Goal: Task Accomplishment & Management: Use online tool/utility

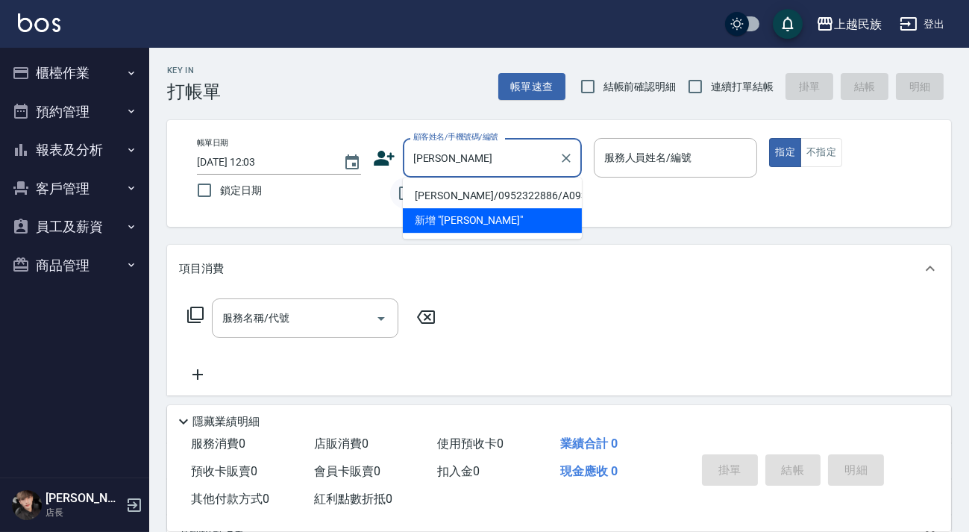
drag, startPoint x: 480, startPoint y: 186, endPoint x: 402, endPoint y: 178, distance: 78.8
click at [480, 186] on li "[PERSON_NAME]/0952322886/A093021" at bounding box center [492, 196] width 179 height 25
type input "[PERSON_NAME]/0952322886/A093021"
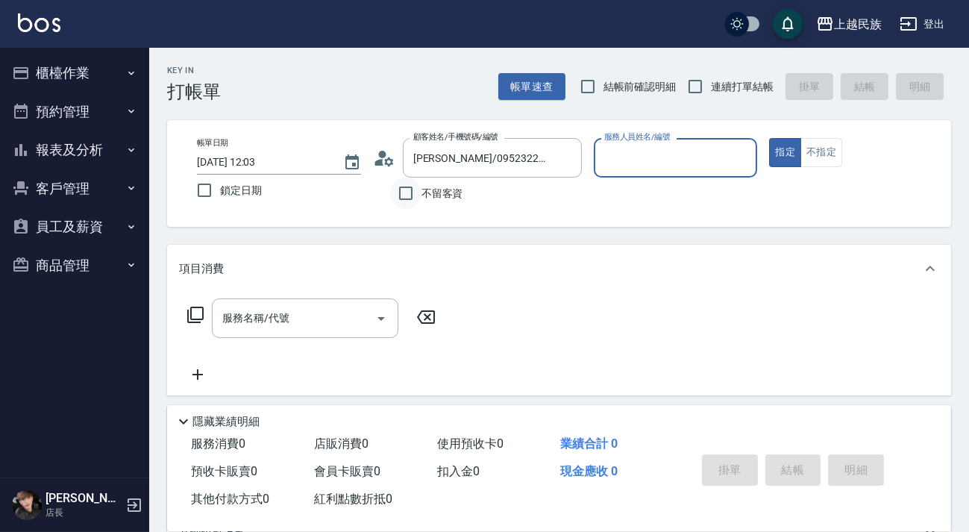
type input "[PERSON_NAME]-2"
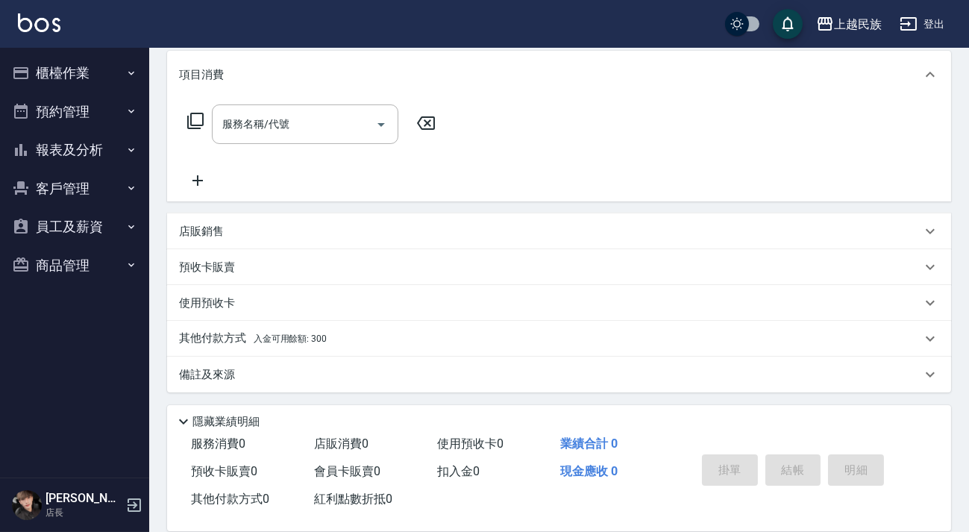
click at [415, 335] on div "其他付款方式 入金可用餘額: 300" at bounding box center [550, 338] width 742 height 16
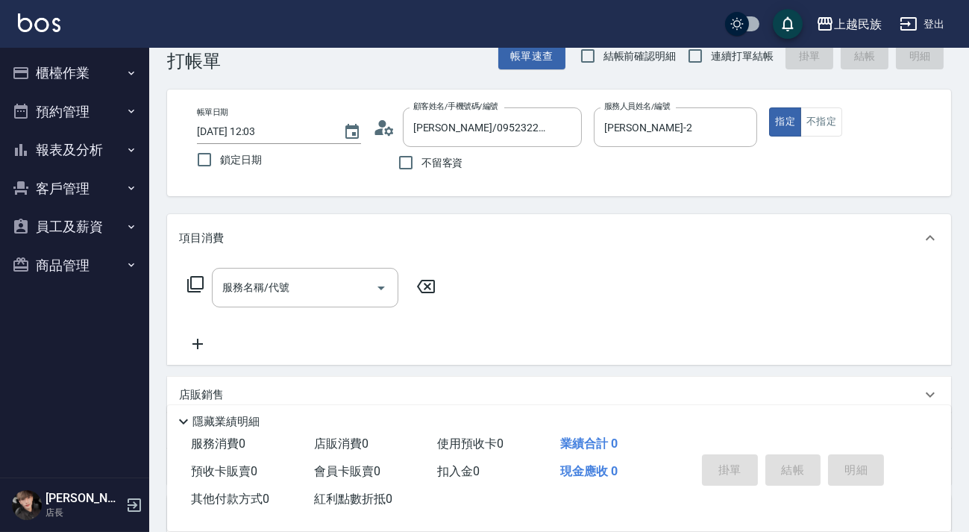
scroll to position [0, 0]
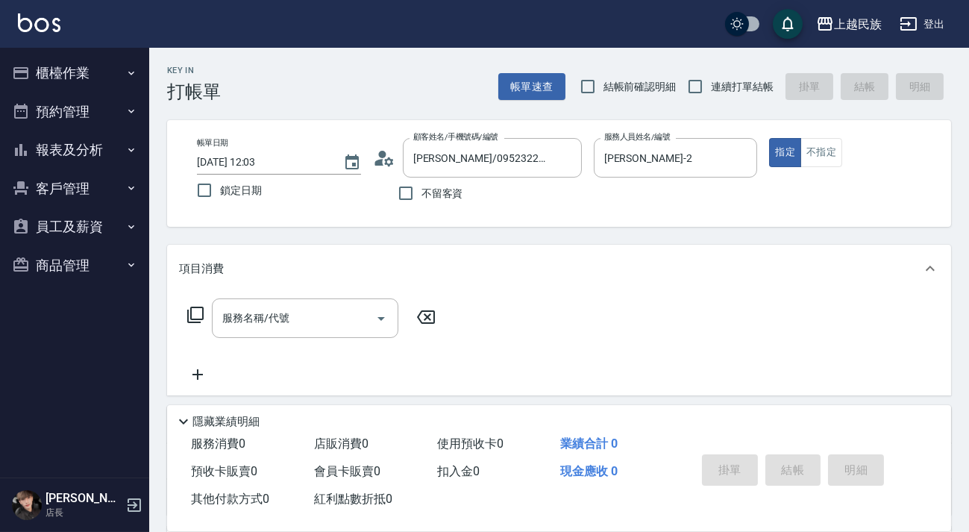
click at [31, 68] on button "櫃檯作業" at bounding box center [74, 73] width 137 height 39
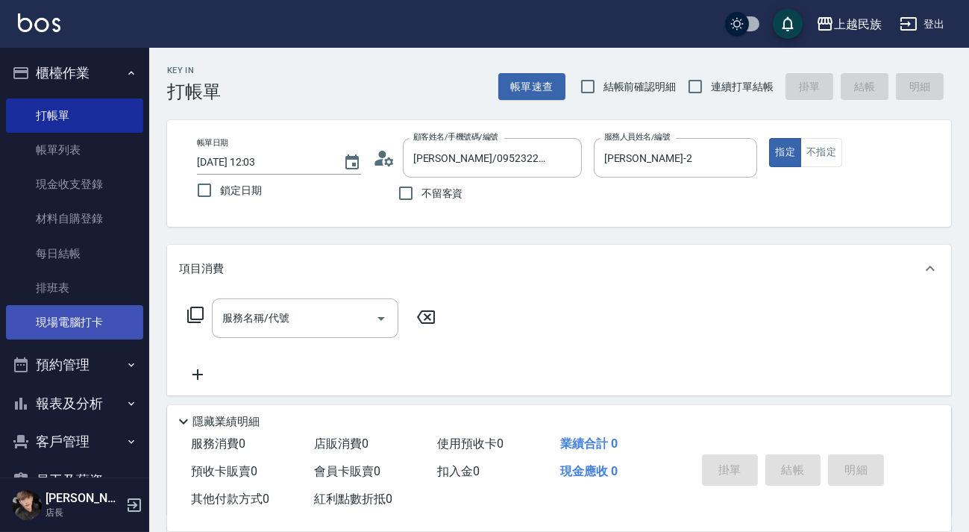
click at [93, 330] on link "現場電腦打卡" at bounding box center [74, 322] width 137 height 34
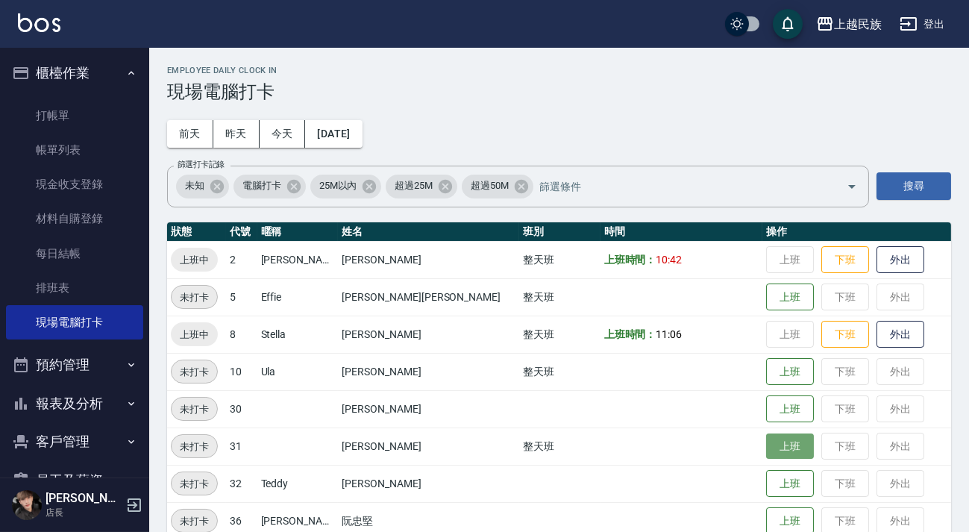
click at [766, 437] on button "上班" at bounding box center [790, 446] width 48 height 26
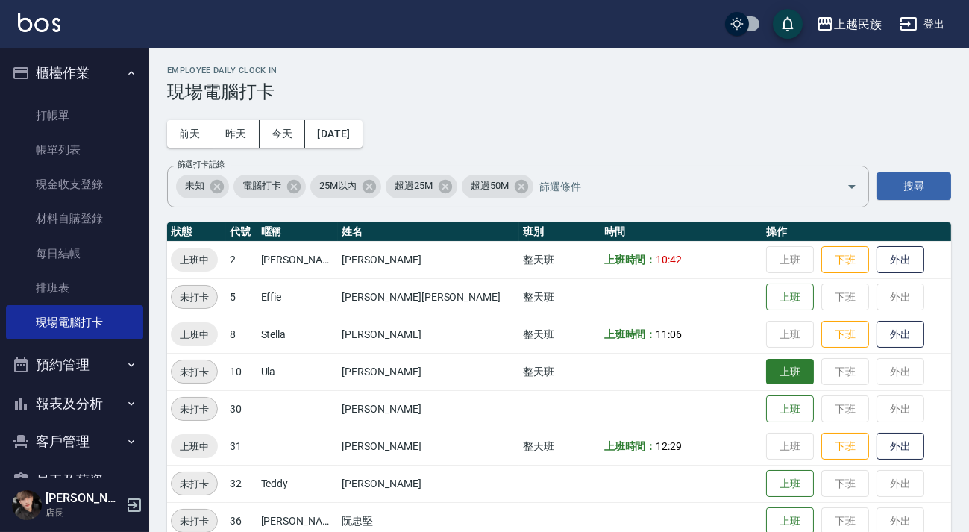
click at [766, 372] on button "上班" at bounding box center [790, 372] width 48 height 26
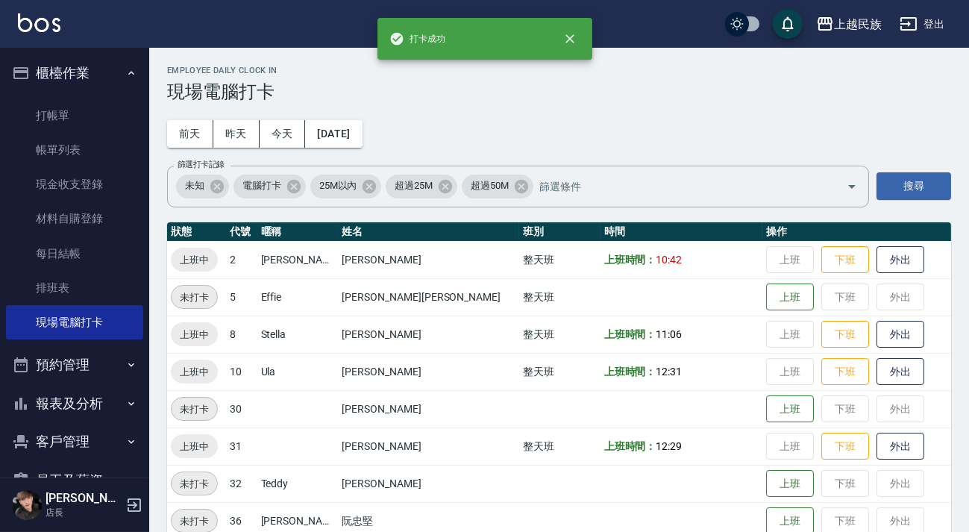
click at [690, 349] on td "上班時間： 11:06" at bounding box center [682, 334] width 163 height 37
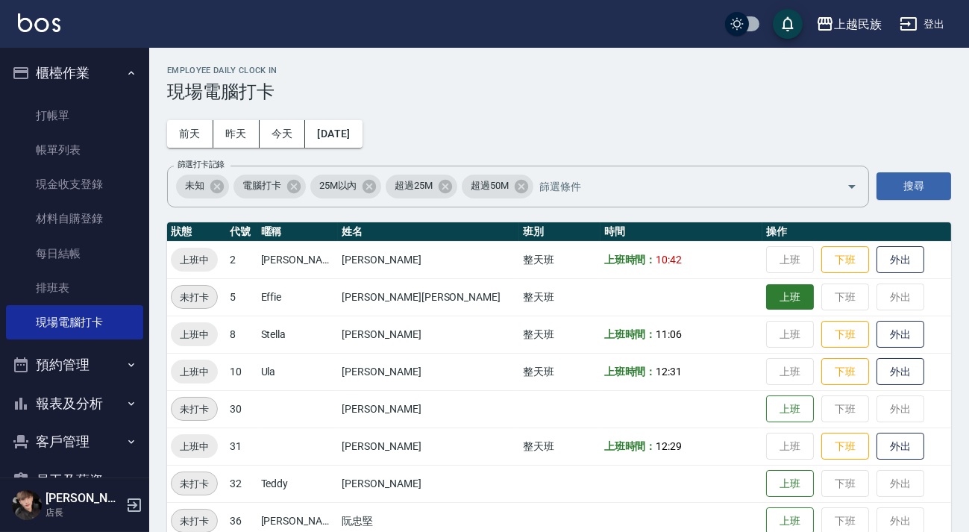
click at [766, 307] on button "上班" at bounding box center [790, 297] width 48 height 26
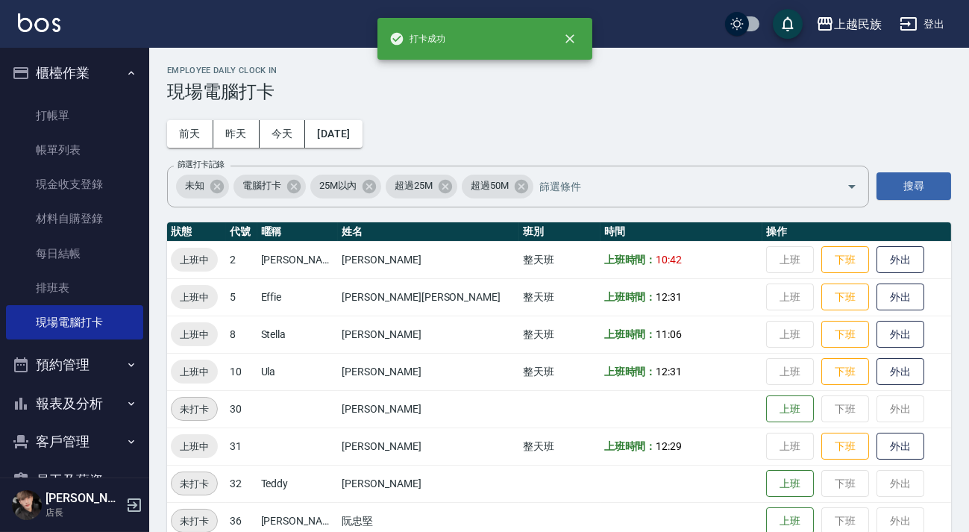
click at [671, 330] on td "上班時間： 11:06" at bounding box center [682, 334] width 163 height 37
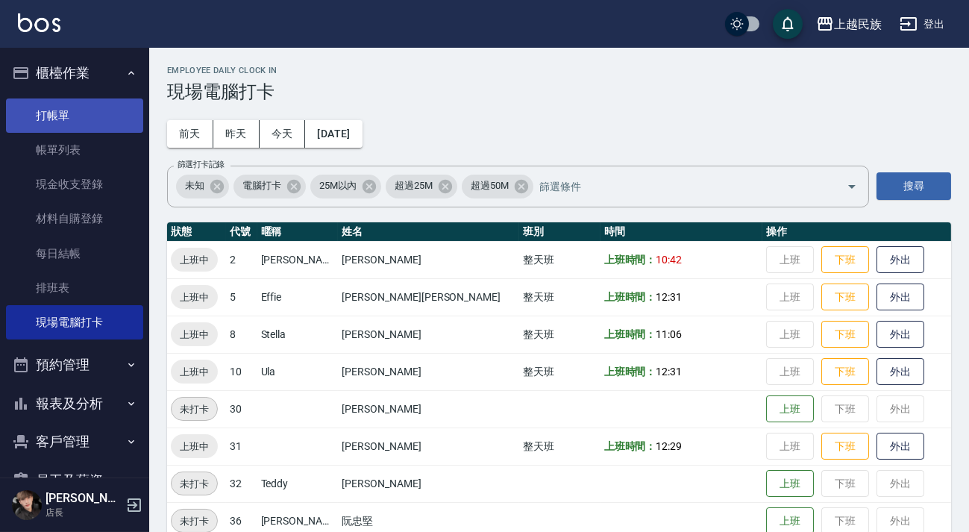
drag, startPoint x: 35, startPoint y: 104, endPoint x: 43, endPoint y: 99, distance: 9.1
click at [36, 104] on link "打帳單" at bounding box center [74, 115] width 137 height 34
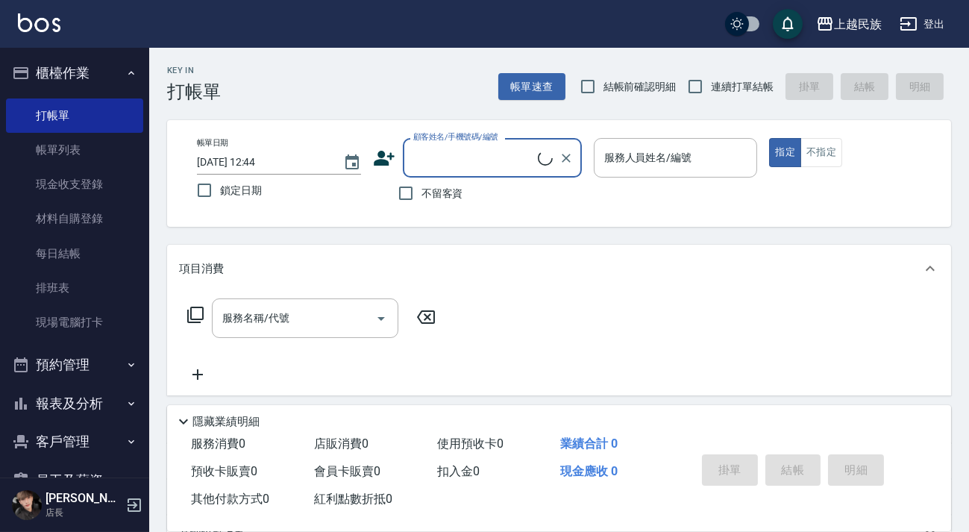
click at [521, 149] on input "顧客姓名/手機號碼/編號" at bounding box center [474, 158] width 128 height 26
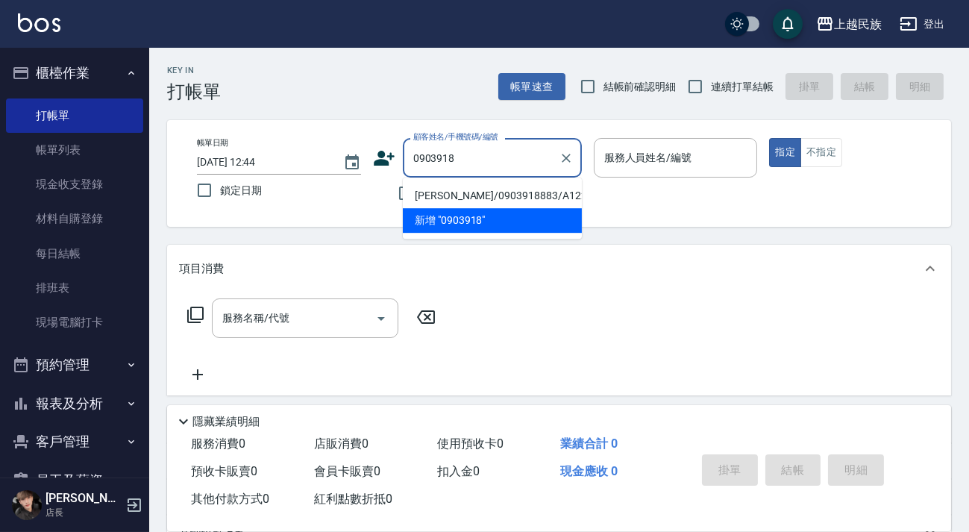
click at [520, 189] on li "[PERSON_NAME]/0903918883/A122912" at bounding box center [492, 196] width 179 height 25
type input "[PERSON_NAME]/0903918883/A122912"
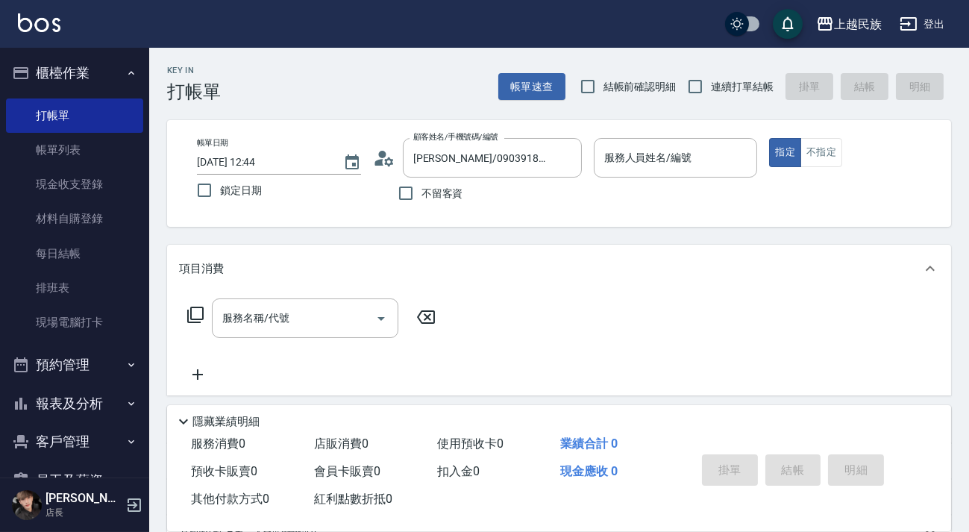
click at [395, 157] on div "顧客姓名/手機號碼/編號 [PERSON_NAME]/0903918883/A122912 顧客姓名/手機號碼/編號" at bounding box center [477, 158] width 209 height 40
click at [392, 156] on icon at bounding box center [384, 158] width 22 height 22
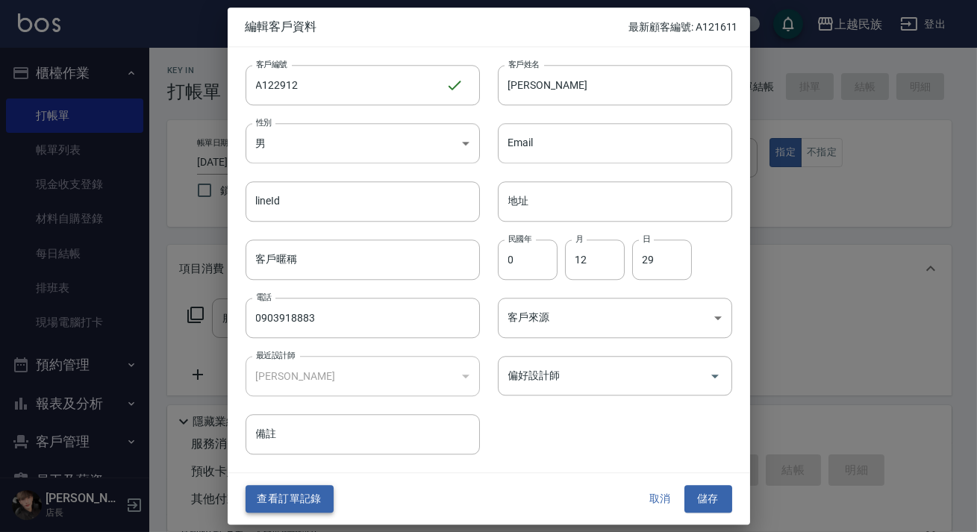
click at [312, 507] on button "查看訂單記錄" at bounding box center [289, 500] width 88 height 28
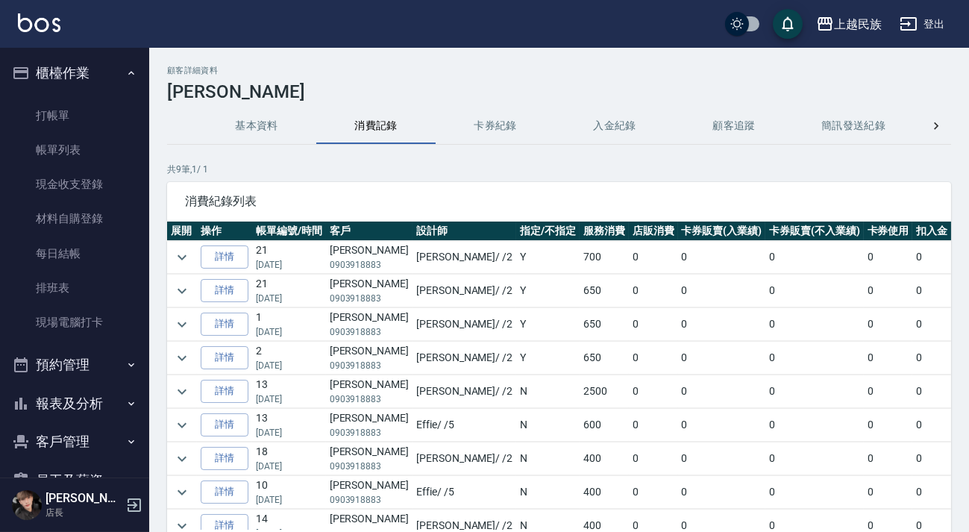
click at [254, 131] on button "基本資料" at bounding box center [256, 126] width 119 height 36
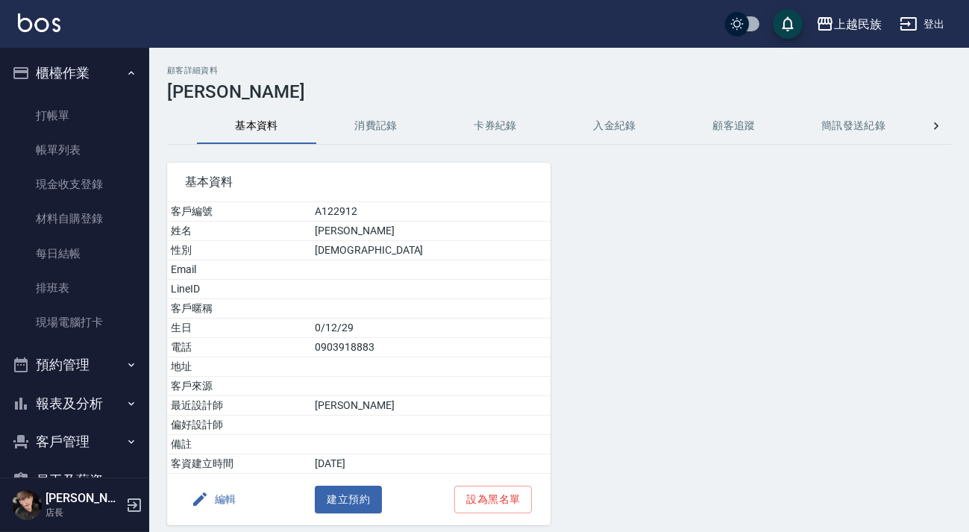
drag, startPoint x: 304, startPoint y: 128, endPoint x: 336, endPoint y: 130, distance: 31.4
click at [333, 130] on div "基本資料 消費記錄 卡券紀錄 入金紀錄 顧客追蹤 簡訊發送紀錄 抽獎券紀錄" at bounding box center [559, 126] width 724 height 36
click at [361, 136] on button "消費記錄" at bounding box center [375, 126] width 119 height 36
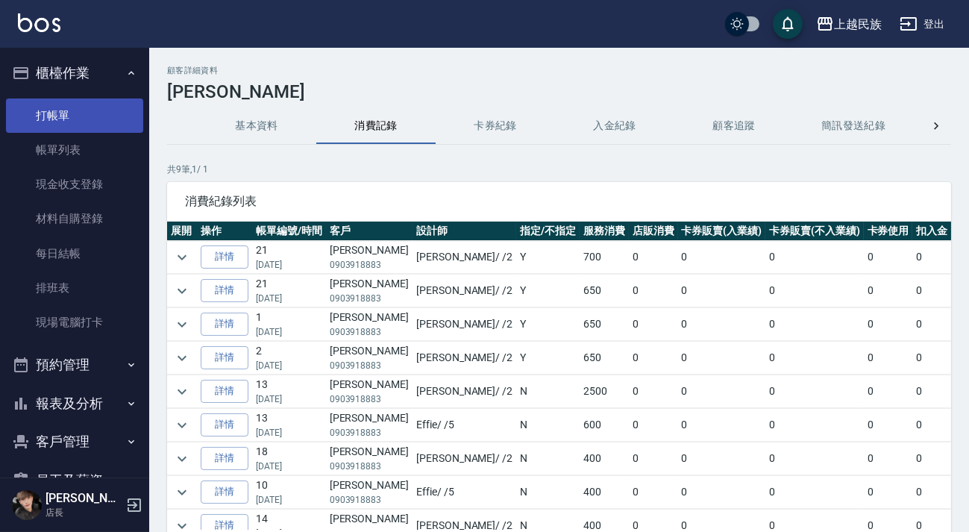
click at [50, 105] on link "打帳單" at bounding box center [74, 115] width 137 height 34
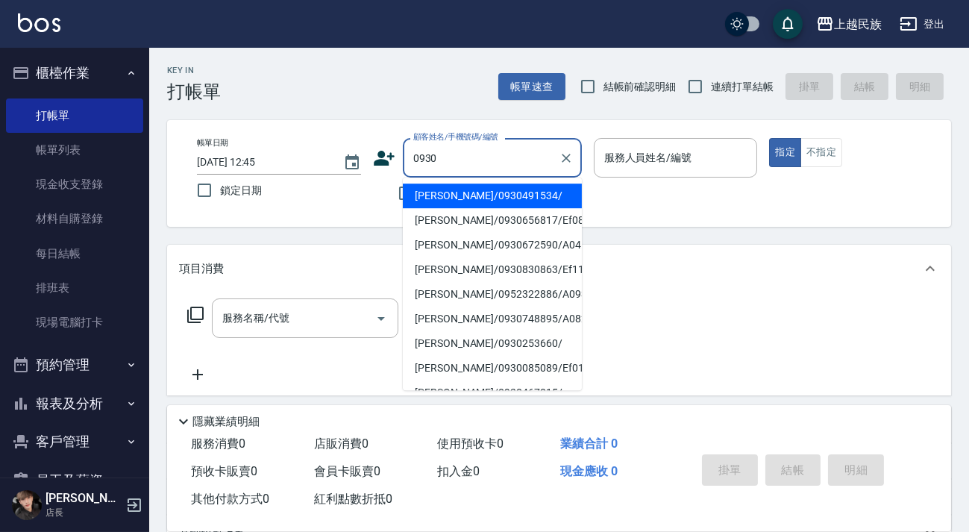
type input "0930"
click at [31, 36] on div "上越民族 登出" at bounding box center [484, 24] width 969 height 48
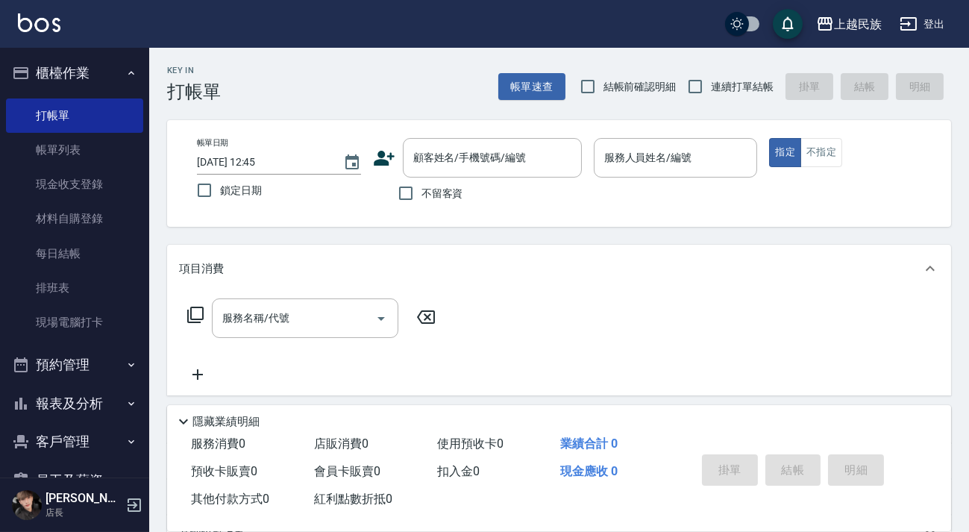
click at [43, 13] on img at bounding box center [39, 22] width 43 height 19
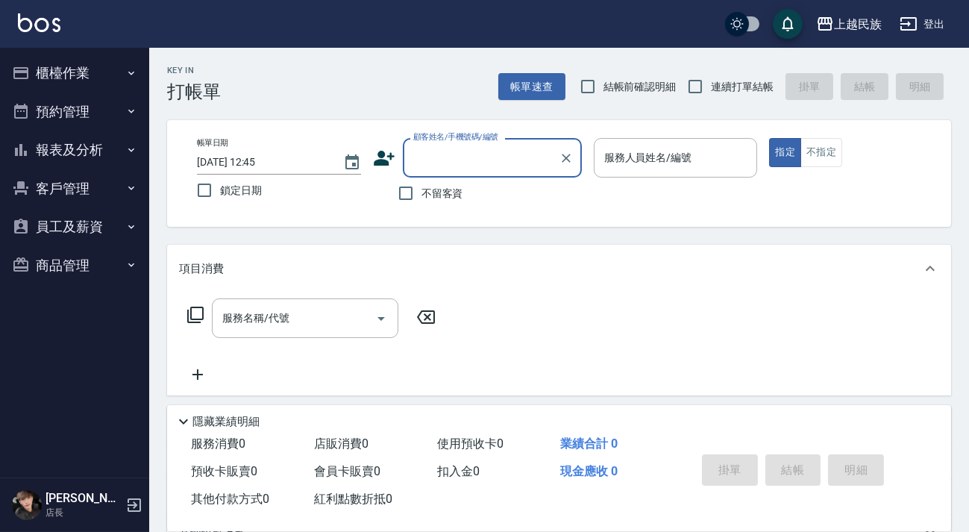
click at [450, 149] on input "顧客姓名/手機號碼/編號" at bounding box center [481, 158] width 143 height 26
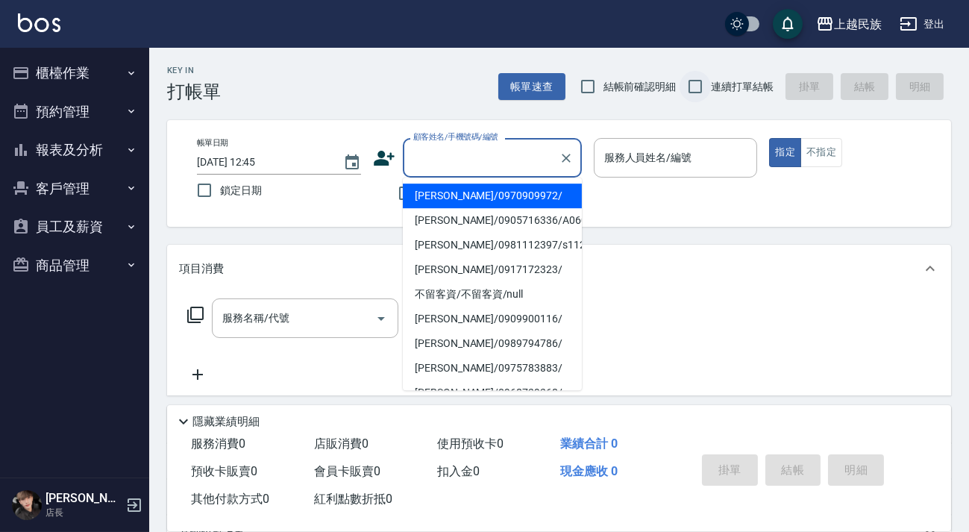
click at [708, 76] on input "連續打單結帳" at bounding box center [695, 86] width 31 height 31
checkbox input "true"
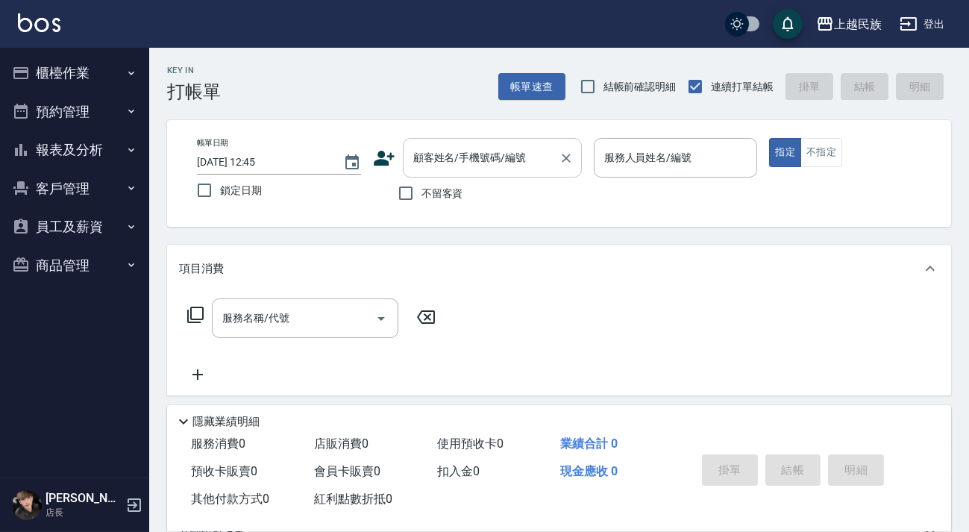
click at [470, 176] on div "顧客姓名/手機號碼/編號" at bounding box center [492, 158] width 179 height 40
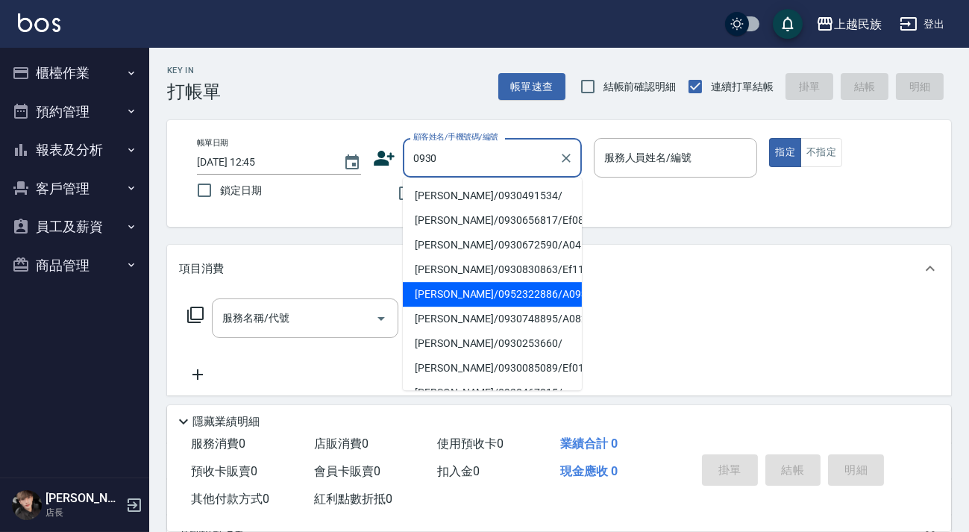
click at [513, 298] on li "[PERSON_NAME]/0952322886/A093021" at bounding box center [492, 294] width 179 height 25
type input "[PERSON_NAME]/0952322886/A093021"
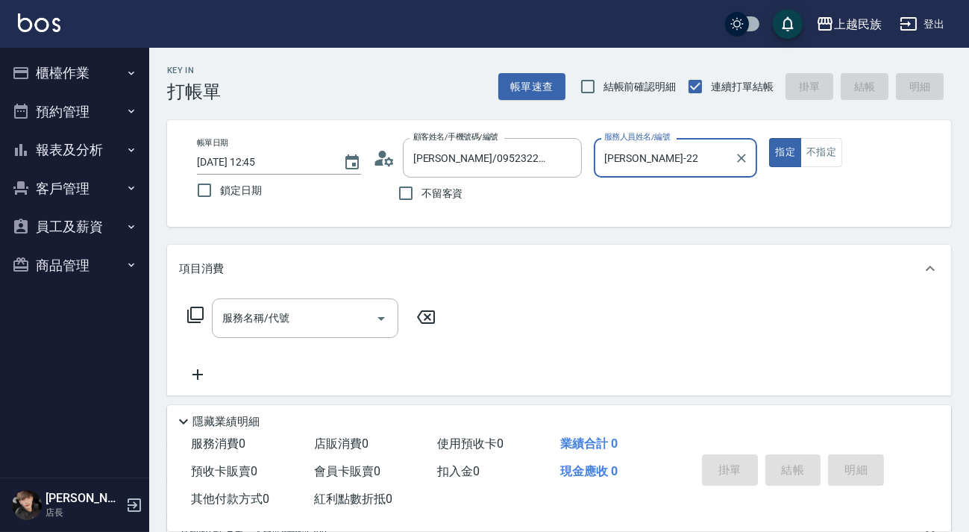
type input "[PERSON_NAME]-22"
click at [769, 138] on button "指定" at bounding box center [785, 152] width 32 height 29
type button "true"
type input "[PERSON_NAME]-2"
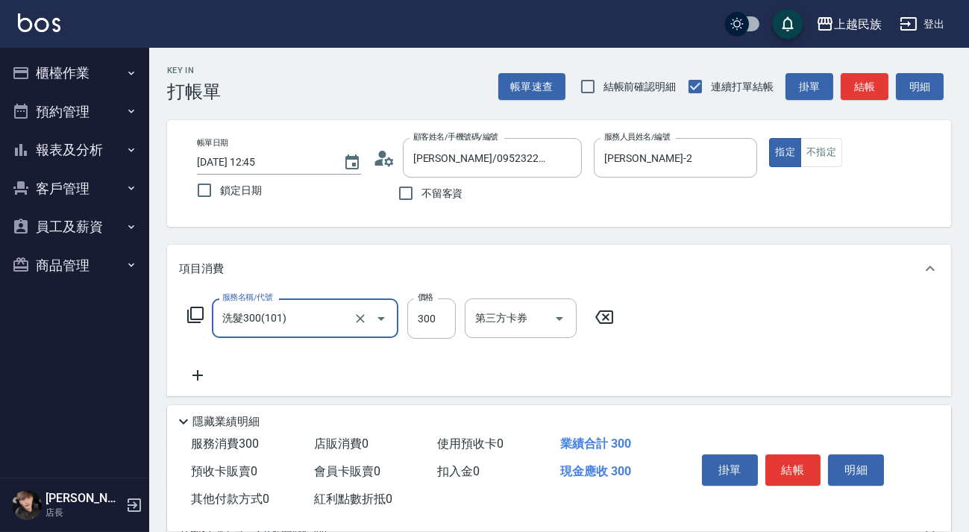
type input "洗髮300(101)"
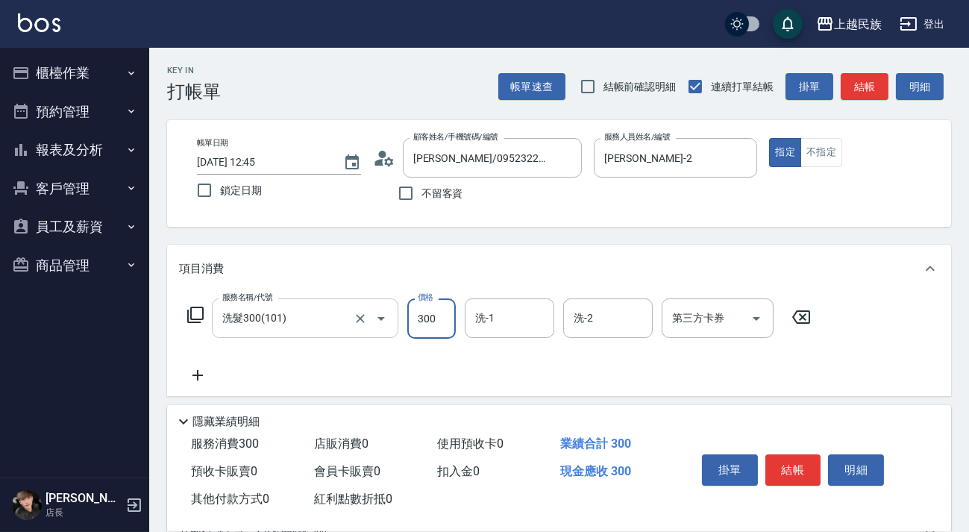
click at [342, 319] on input "洗髮300(101)" at bounding box center [284, 318] width 131 height 26
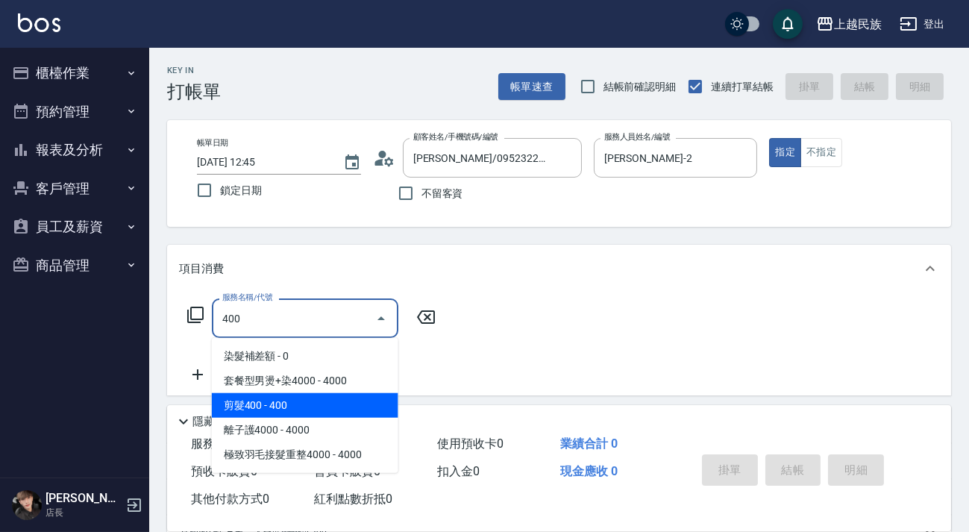
drag, startPoint x: 319, startPoint y: 413, endPoint x: 274, endPoint y: 389, distance: 51.1
click at [319, 413] on span "剪髮400 - 400" at bounding box center [305, 405] width 187 height 25
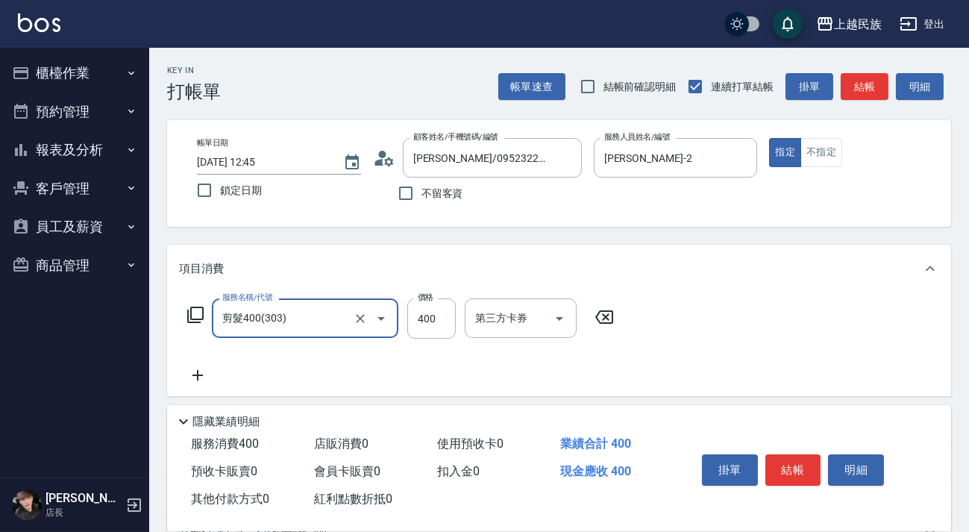
type input "剪髮400(303)"
click at [195, 371] on icon at bounding box center [197, 375] width 37 height 18
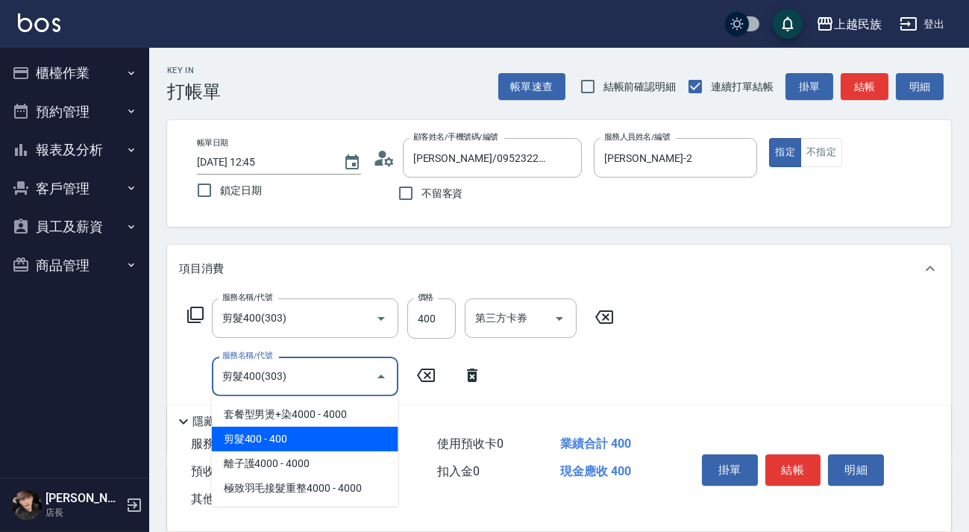
type input "剪髮400(303)"
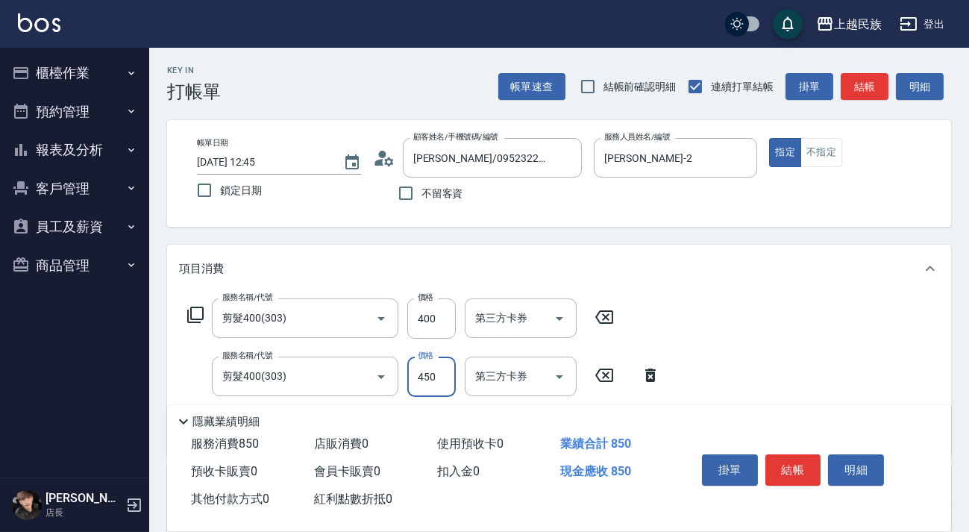
scroll to position [254, 0]
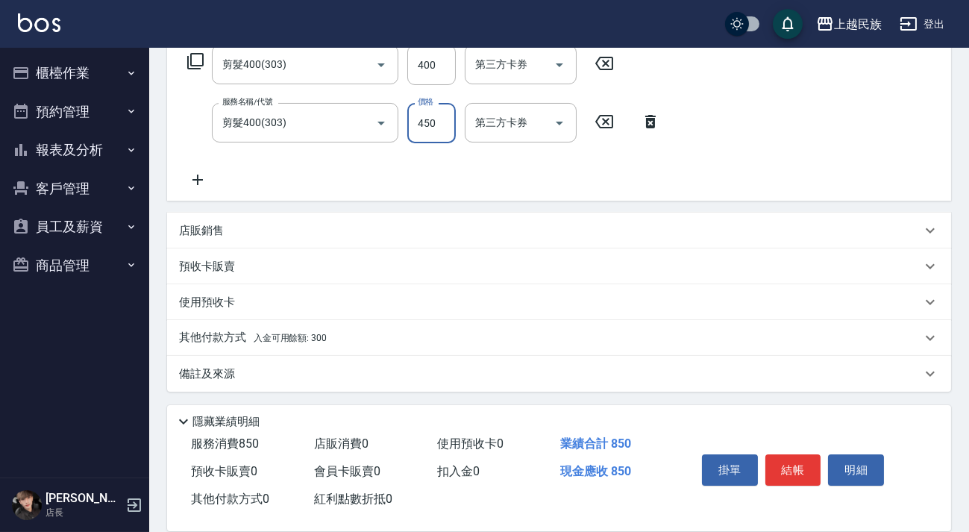
type input "450"
drag, startPoint x: 357, startPoint y: 340, endPoint x: 373, endPoint y: 333, distance: 17.0
click at [357, 339] on div "其他付款方式 入金可用餘額: 300" at bounding box center [550, 338] width 742 height 16
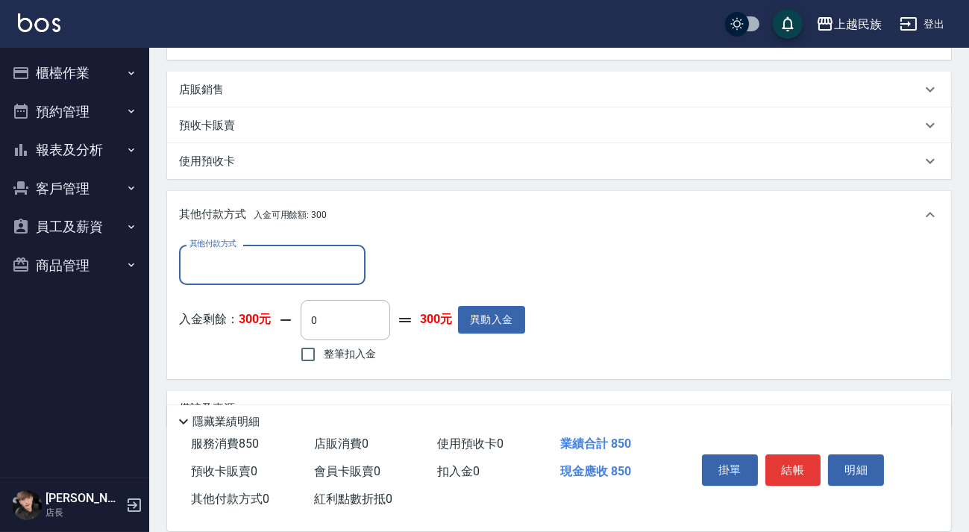
scroll to position [0, 0]
click at [356, 367] on label "整筆扣入金" at bounding box center [334, 354] width 84 height 31
click at [324, 367] on input "整筆扣入金" at bounding box center [307, 354] width 31 height 31
checkbox input "true"
type input "300"
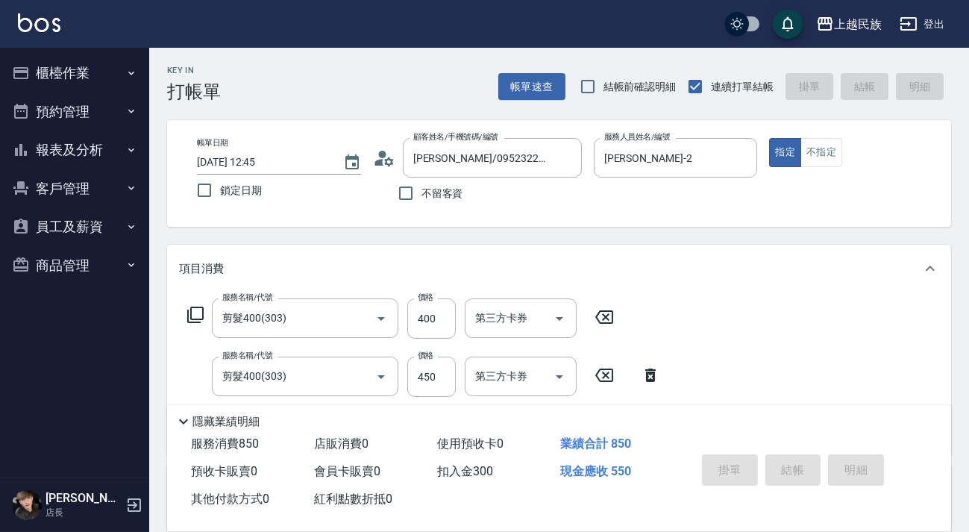
type input "[DATE] 12:46"
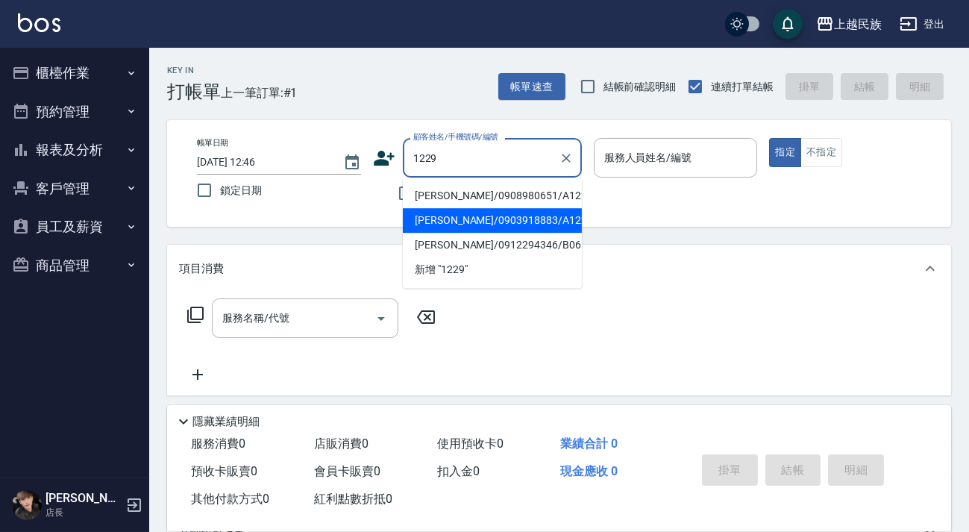
click at [524, 216] on li "[PERSON_NAME]/0903918883/A122912" at bounding box center [492, 220] width 179 height 25
type input "[PERSON_NAME]/0903918883/A122912"
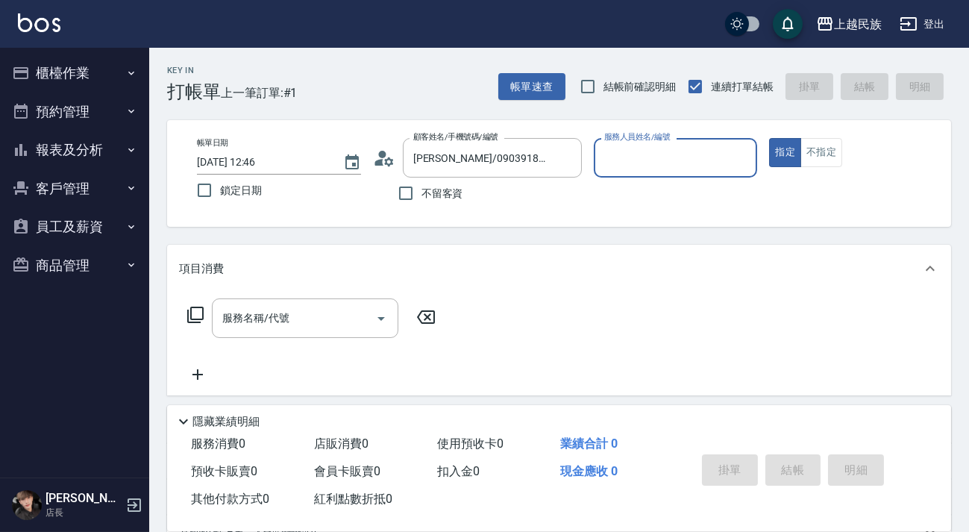
click at [769, 138] on button "指定" at bounding box center [785, 152] width 32 height 29
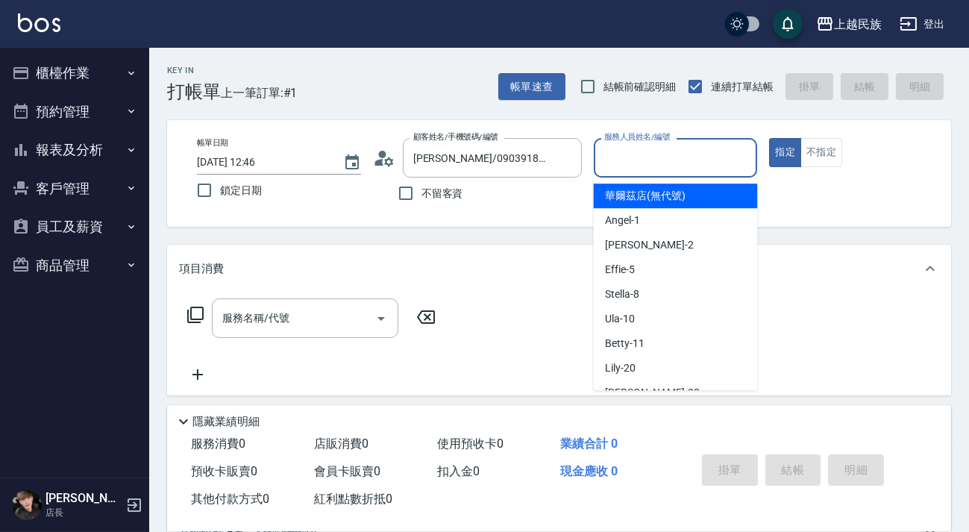
click at [697, 159] on input "服務人員姓名/編號" at bounding box center [676, 158] width 151 height 26
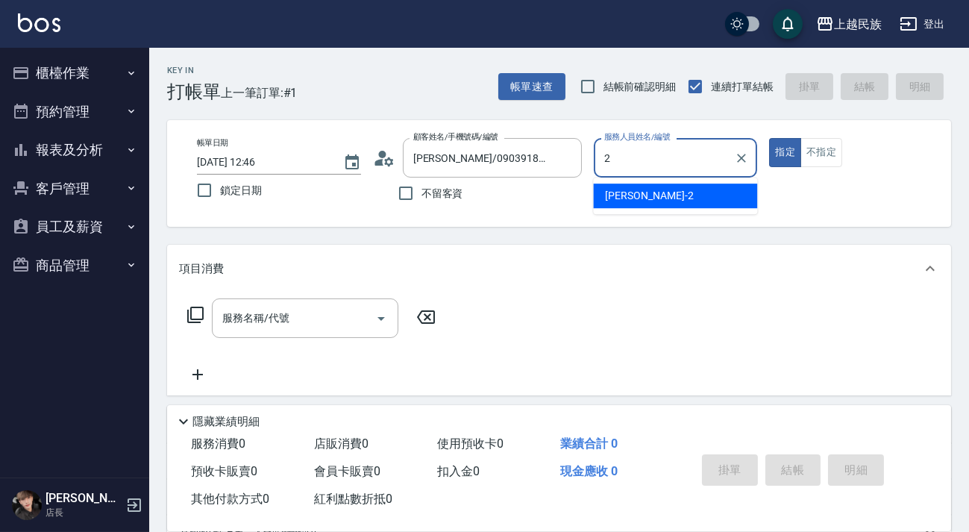
type input "[PERSON_NAME]-2"
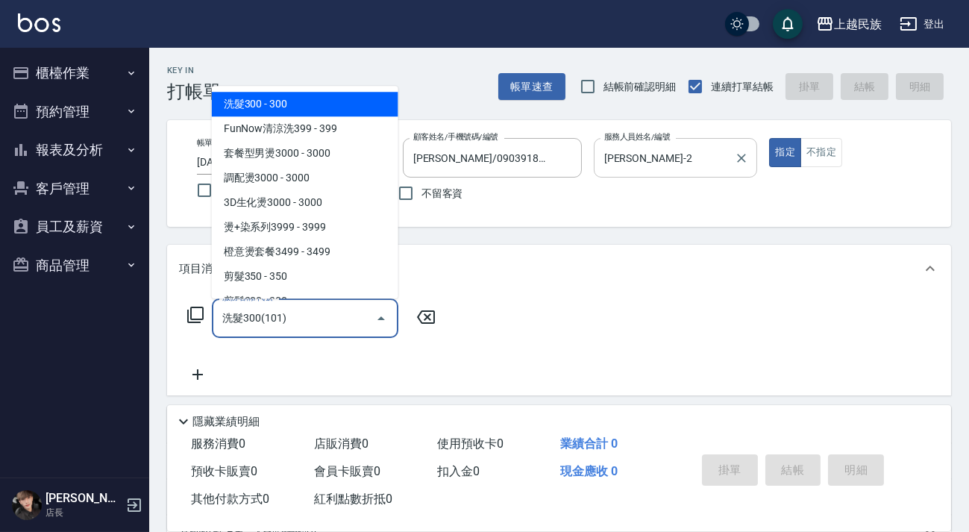
type input "洗髮300(101)"
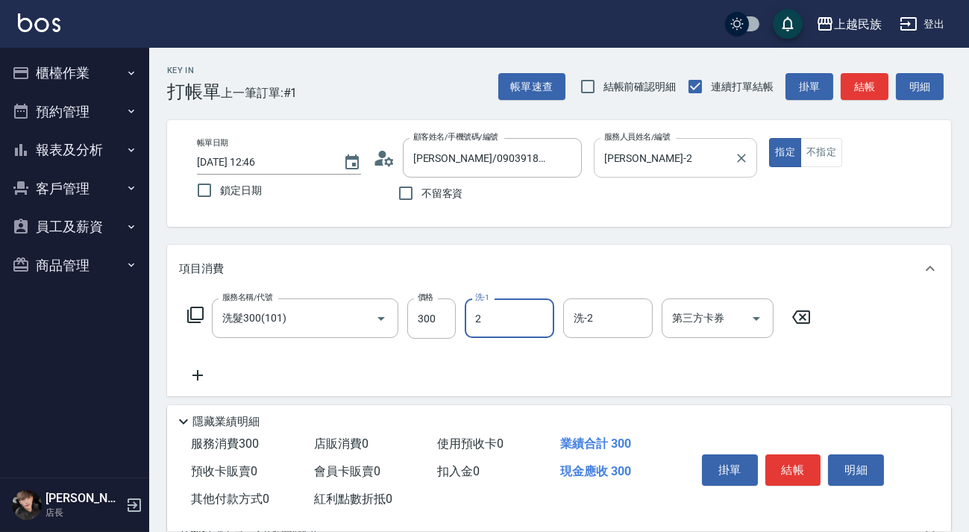
type input "[PERSON_NAME]-2"
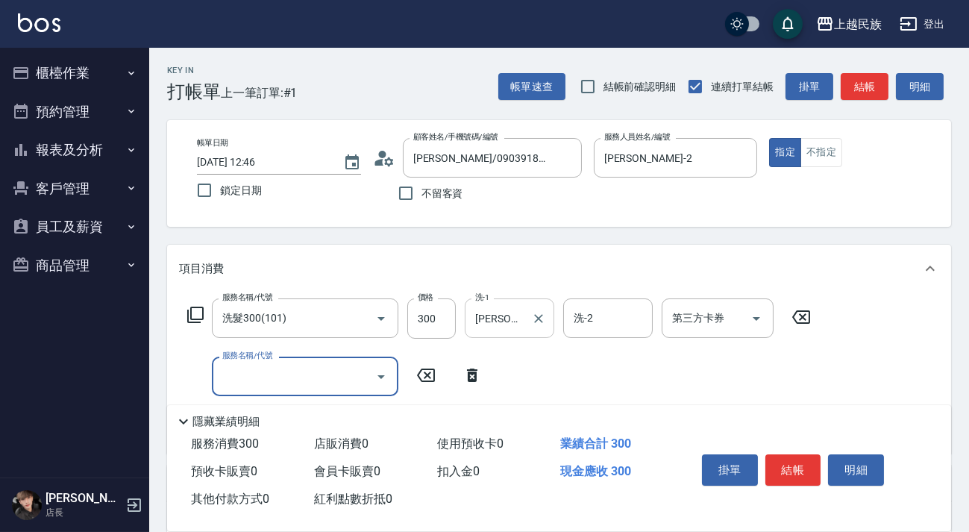
click at [551, 333] on div "[PERSON_NAME]-2 洗-1" at bounding box center [510, 318] width 90 height 40
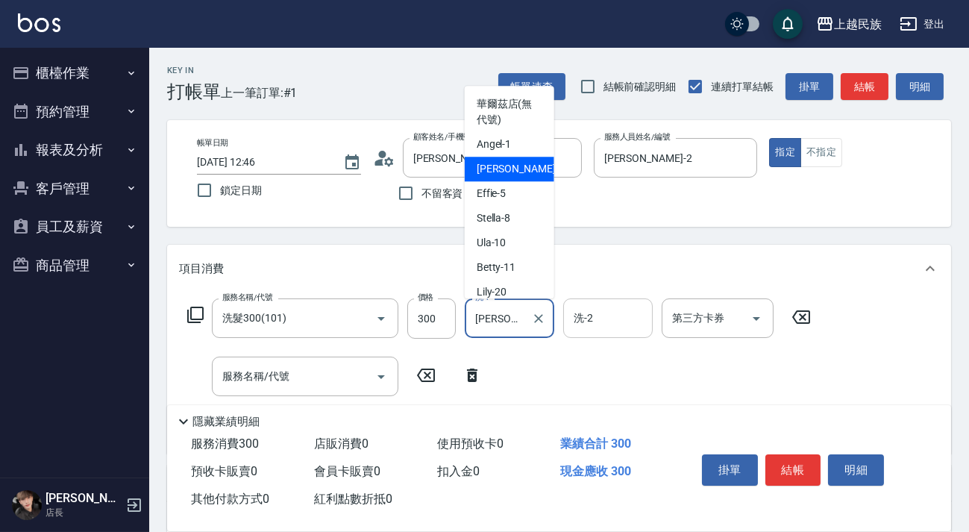
drag, startPoint x: 560, startPoint y: 325, endPoint x: 568, endPoint y: 326, distance: 8.2
click at [564, 326] on div "服務名稱/代號 洗髮300(101) 服務名稱/代號 價格 300 價格 洗-1 [PERSON_NAME]-2 洗-1 洗-2 洗-2 第三方卡券 第三方卡券" at bounding box center [499, 318] width 641 height 40
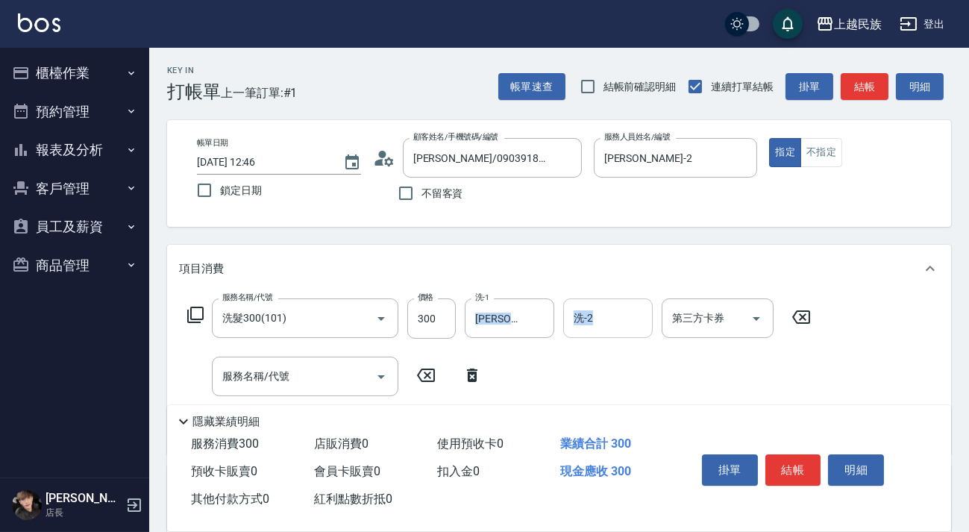
click at [568, 326] on div "洗-2" at bounding box center [608, 318] width 90 height 40
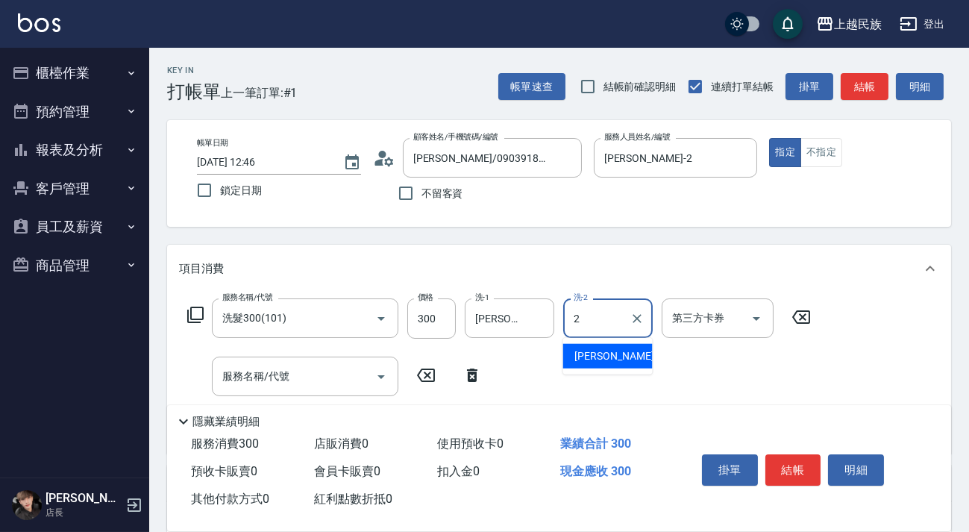
type input "[PERSON_NAME]-2"
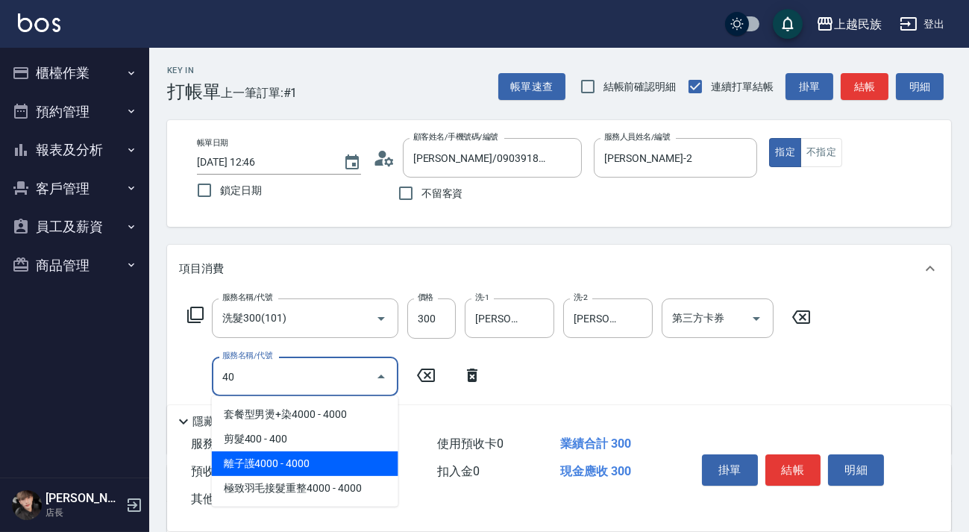
click at [334, 445] on span "剪髮400 - 400" at bounding box center [305, 439] width 187 height 25
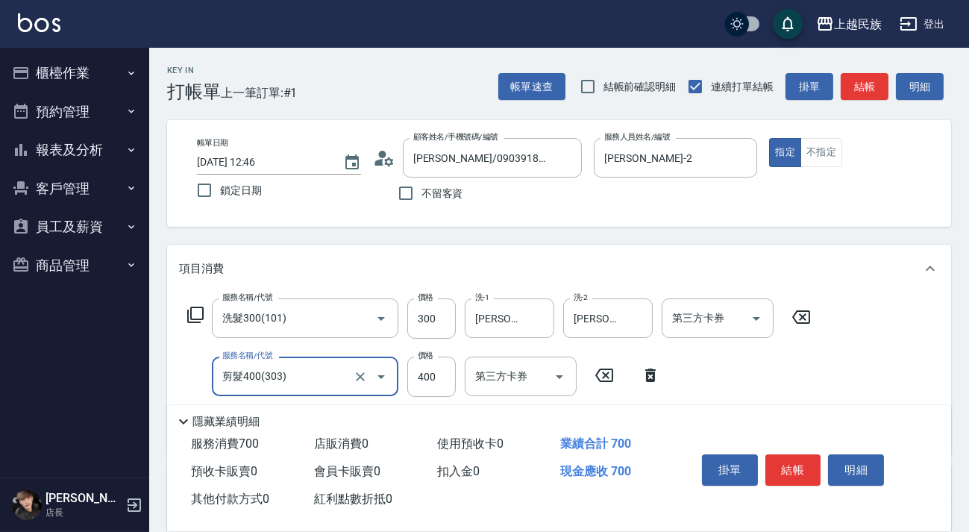
scroll to position [254, 0]
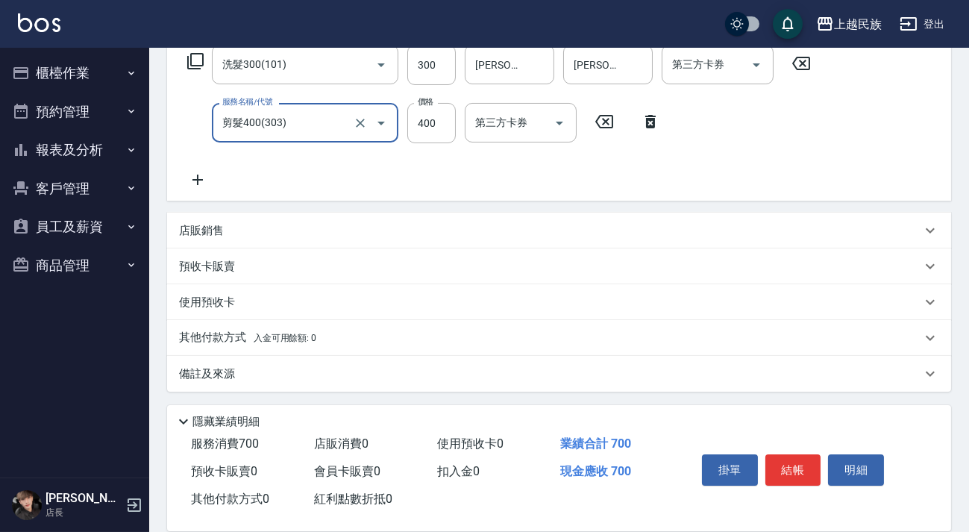
type input "剪髮400(303)"
click at [375, 336] on div "其他付款方式 入金可用餘額: 0" at bounding box center [550, 338] width 742 height 16
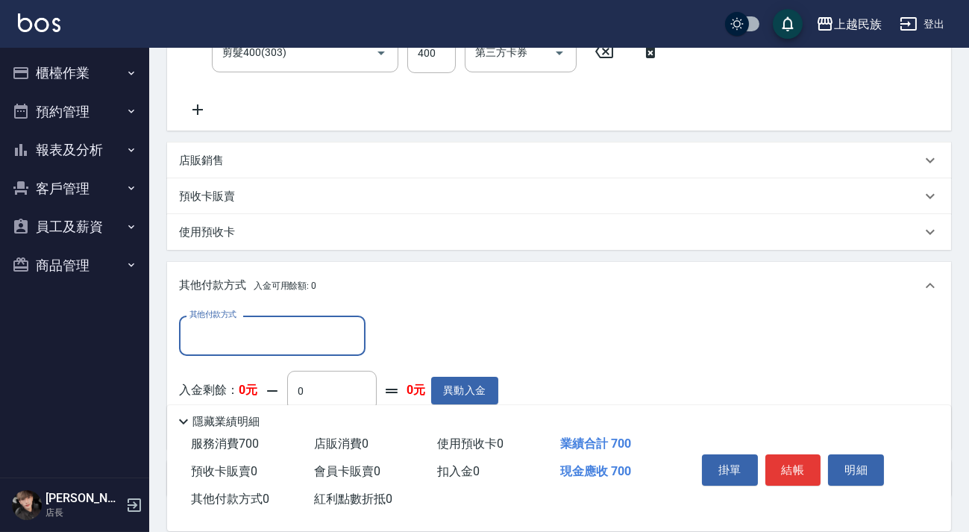
scroll to position [0, 0]
click at [313, 333] on input "其他付款方式" at bounding box center [272, 335] width 173 height 26
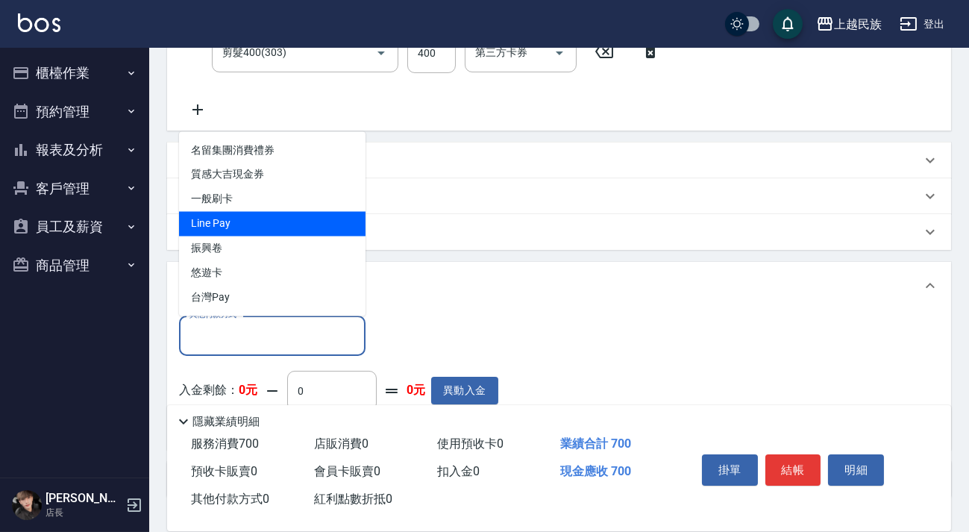
click at [269, 222] on span "Line Pay" at bounding box center [272, 224] width 187 height 25
type input "Line Pay"
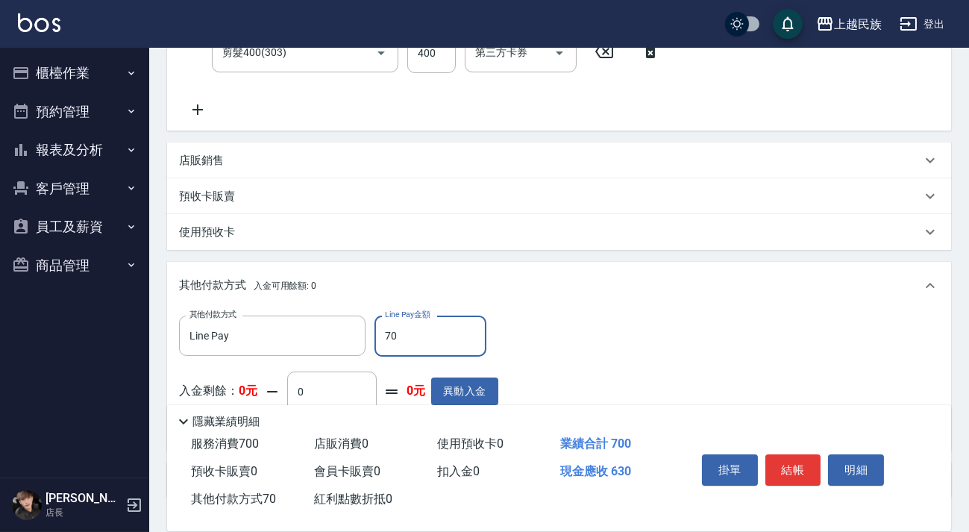
type input "700"
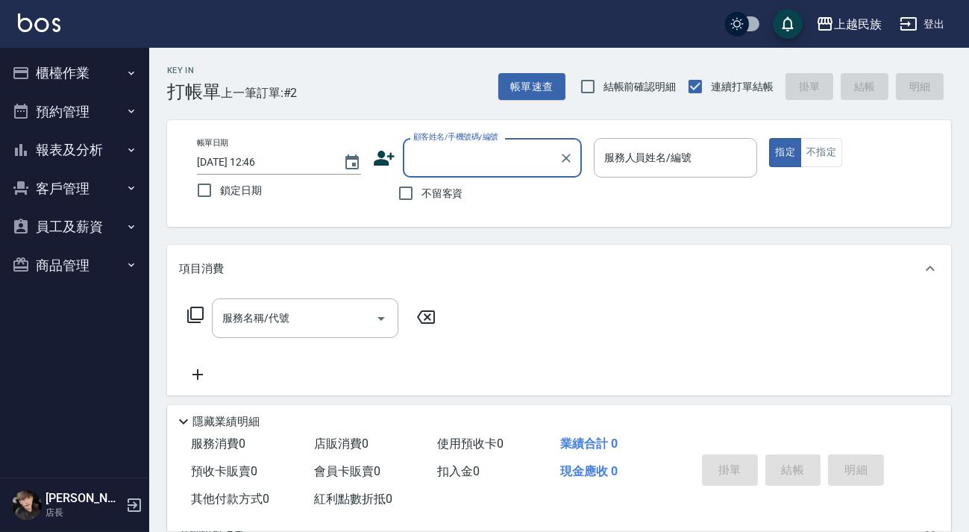
click at [470, 170] on input "顧客姓名/手機號碼/編號" at bounding box center [481, 158] width 143 height 26
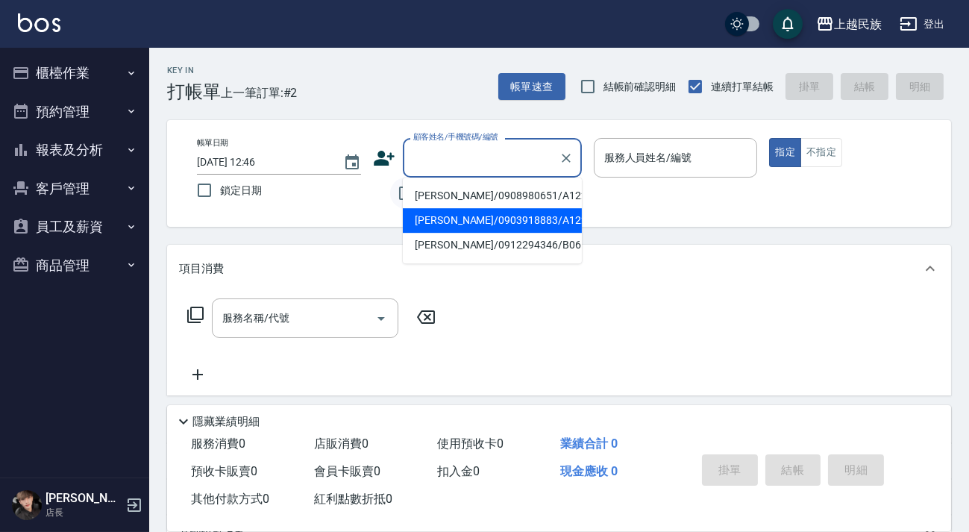
click at [474, 210] on li "[PERSON_NAME]/0903918883/A122912" at bounding box center [492, 220] width 179 height 25
type input "[PERSON_NAME]/0903918883/A122912"
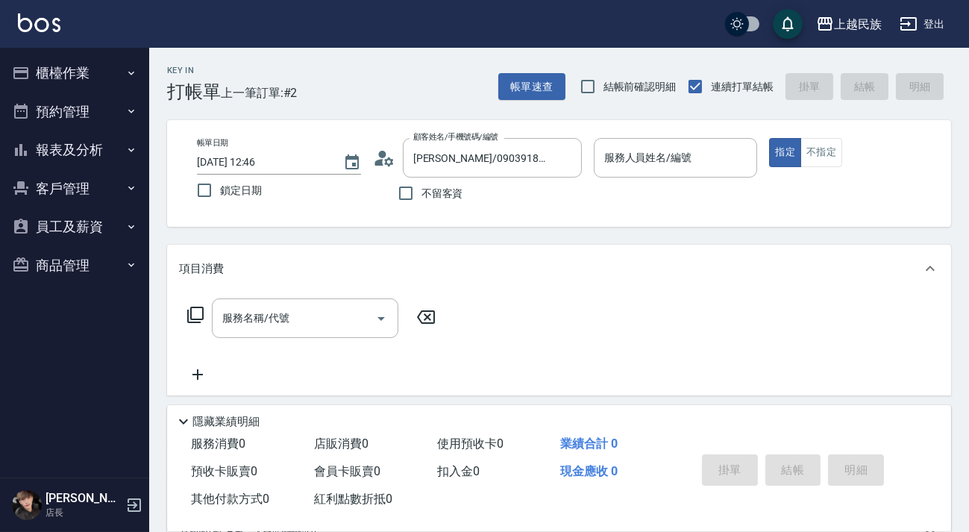
click at [393, 161] on icon at bounding box center [384, 158] width 22 height 22
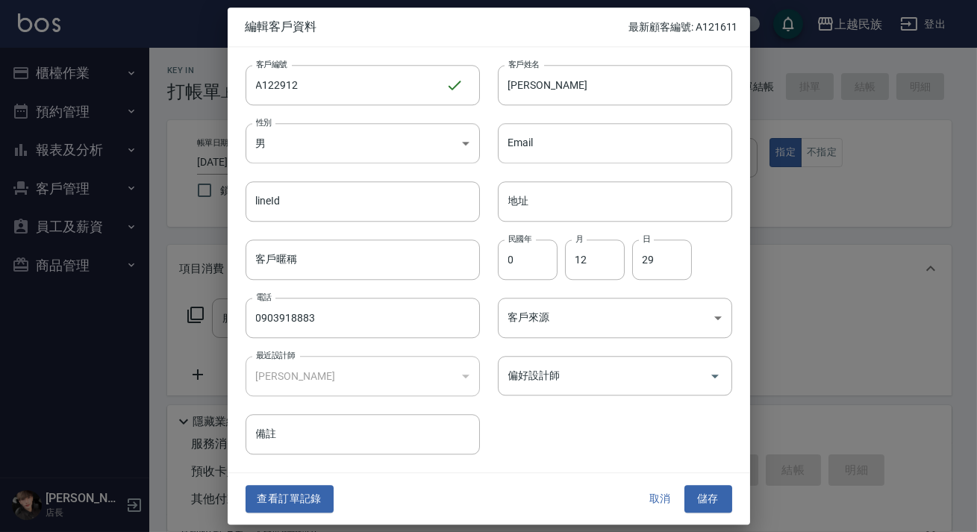
drag, startPoint x: 303, startPoint y: 492, endPoint x: 301, endPoint y: 473, distance: 18.8
click at [303, 492] on button "查看訂單記錄" at bounding box center [289, 500] width 88 height 28
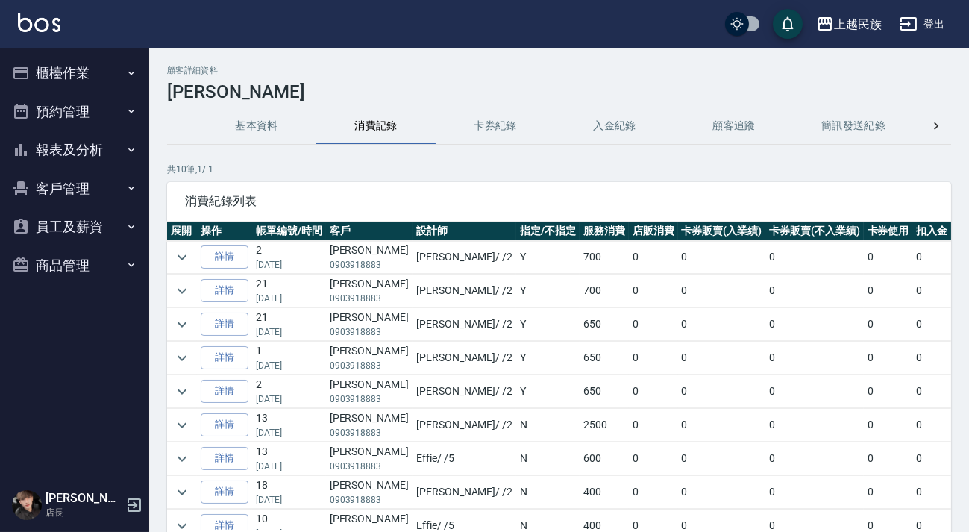
click at [41, 17] on img at bounding box center [39, 22] width 43 height 19
